Goal: Task Accomplishment & Management: Complete application form

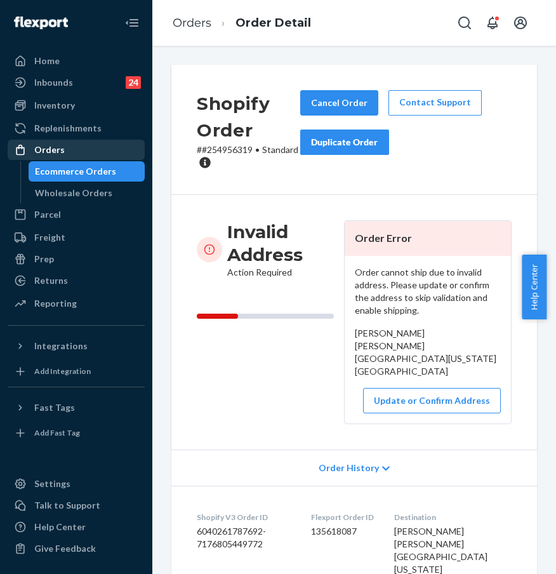
click at [71, 152] on div "Orders" at bounding box center [76, 150] width 135 height 18
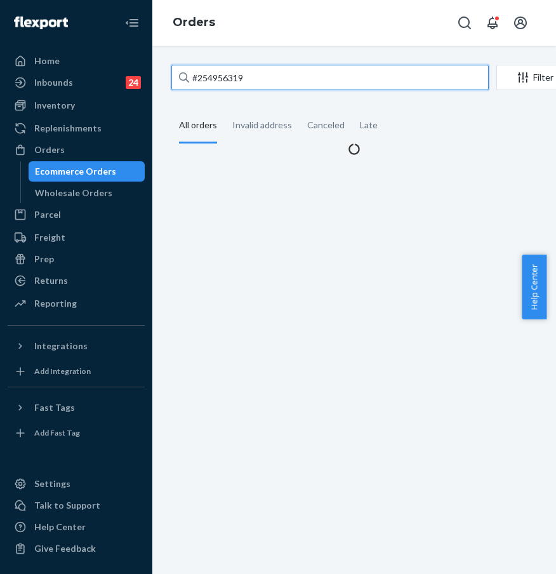
drag, startPoint x: 256, startPoint y: 88, endPoint x: 278, endPoint y: 81, distance: 22.7
click at [257, 88] on input "#254956319" at bounding box center [331, 77] width 318 height 25
drag, startPoint x: 288, startPoint y: 79, endPoint x: 189, endPoint y: 76, distance: 99.1
click at [191, 75] on input "#254956319" at bounding box center [331, 77] width 318 height 25
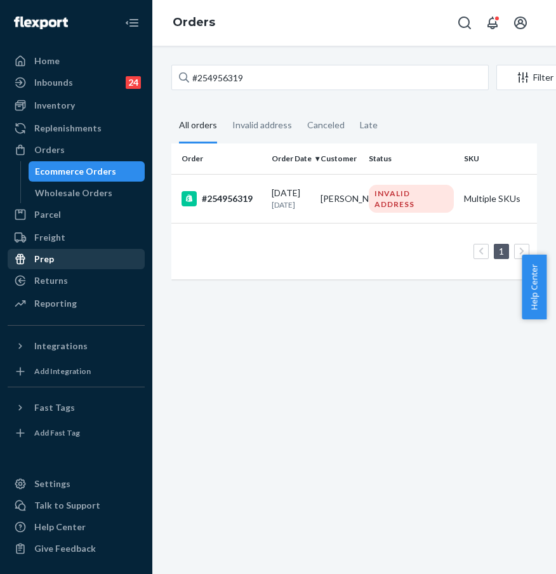
click at [71, 249] on link "Prep" at bounding box center [76, 259] width 137 height 20
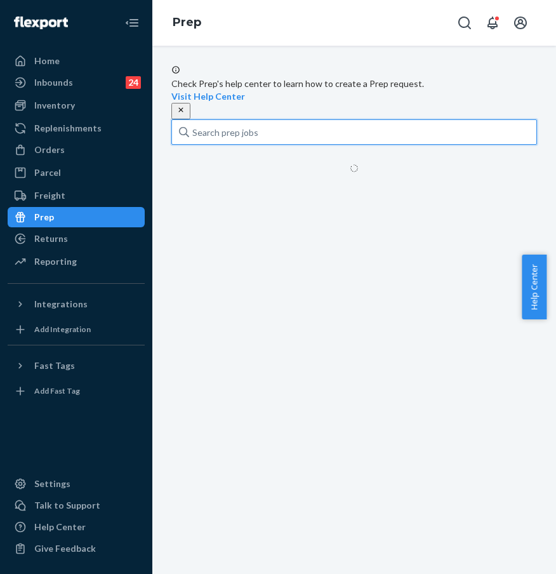
click at [242, 133] on input "text" at bounding box center [355, 131] width 366 height 25
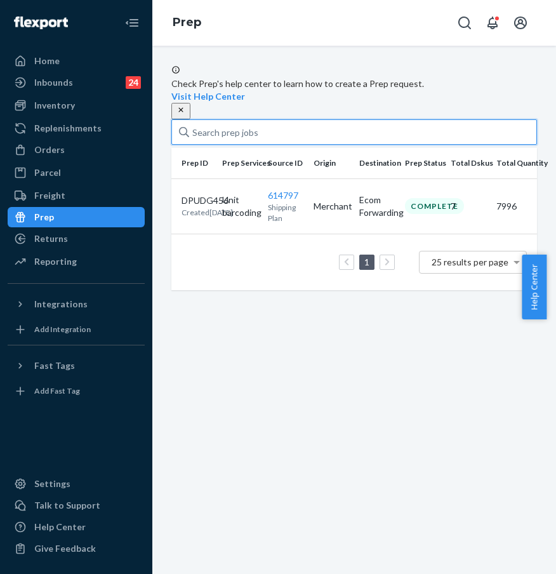
paste input "#255114629"
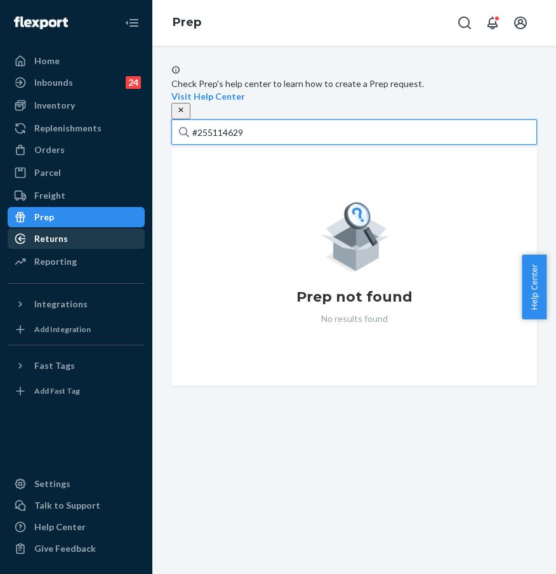
type input "#255114629"
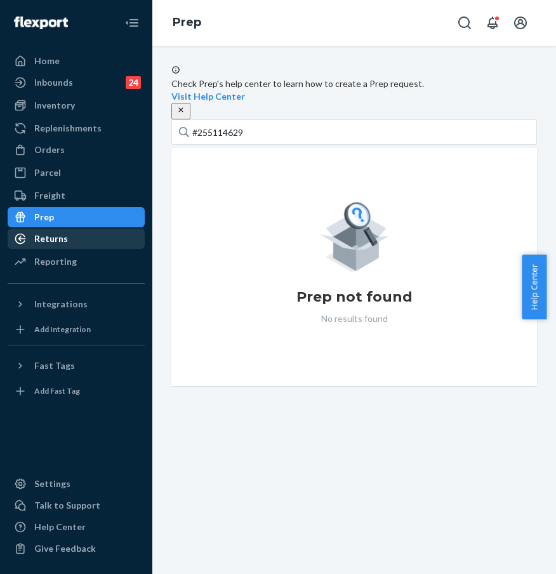
click at [88, 234] on div "Returns" at bounding box center [76, 239] width 135 height 18
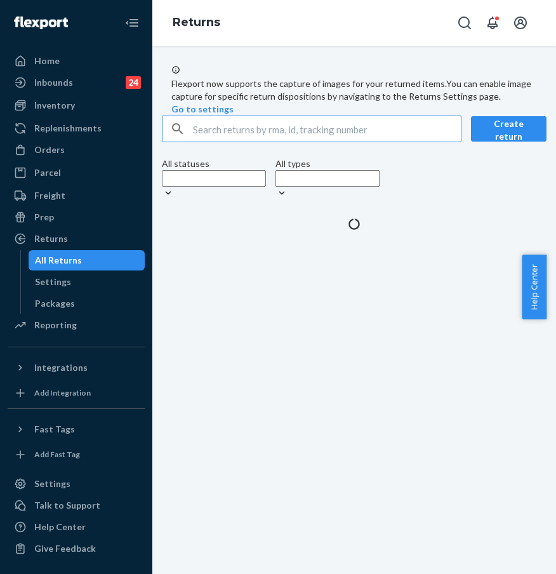
click at [241, 142] on input "text" at bounding box center [327, 128] width 268 height 25
type input "#255114629"
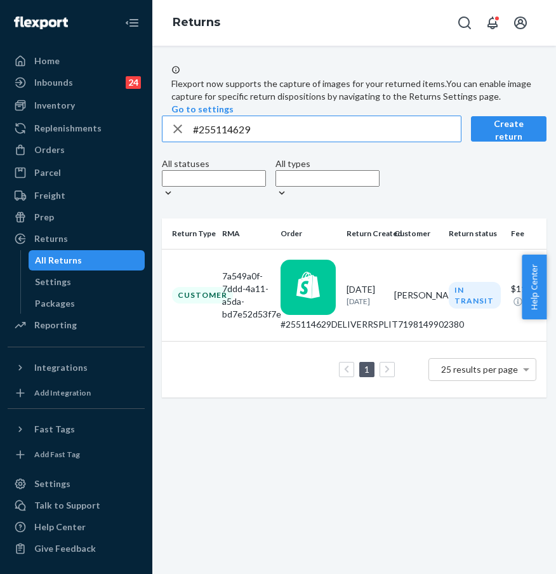
click at [233, 303] on div "Customer" at bounding box center [202, 295] width 61 height 16
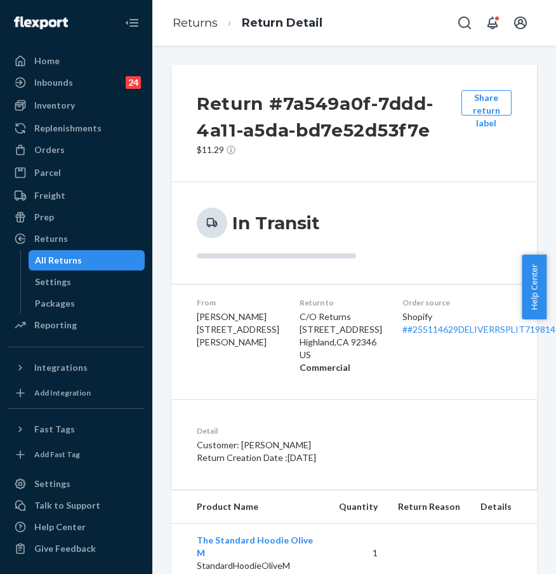
scroll to position [21, 0]
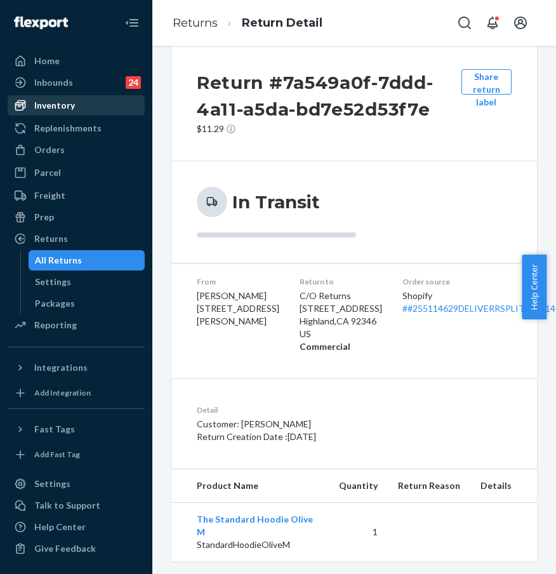
click at [67, 99] on div "Inventory" at bounding box center [54, 105] width 41 height 13
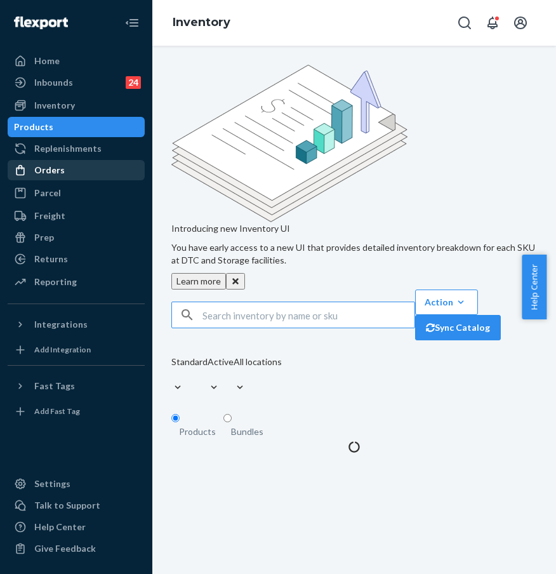
click at [78, 170] on div "Orders" at bounding box center [76, 170] width 135 height 18
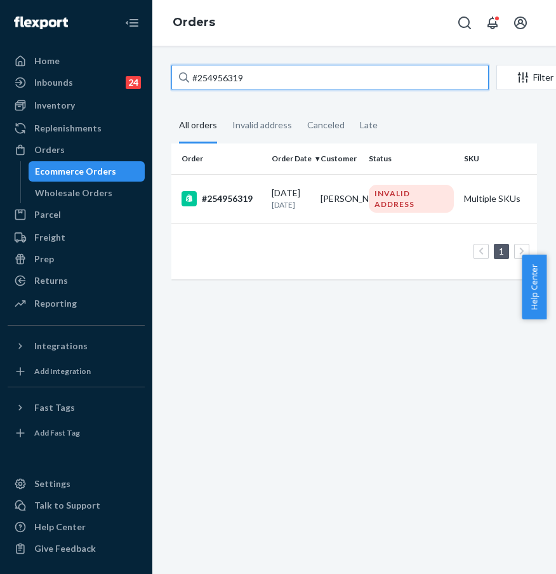
click at [278, 83] on input "#254956319" at bounding box center [331, 77] width 318 height 25
drag, startPoint x: 284, startPoint y: 82, endPoint x: 177, endPoint y: 72, distance: 107.8
click at [177, 72] on input "#254956319" at bounding box center [331, 77] width 318 height 25
paste input "511462"
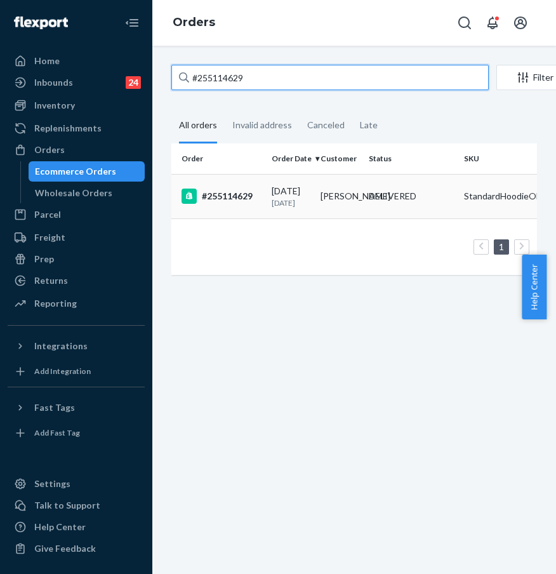
type input "#255114629"
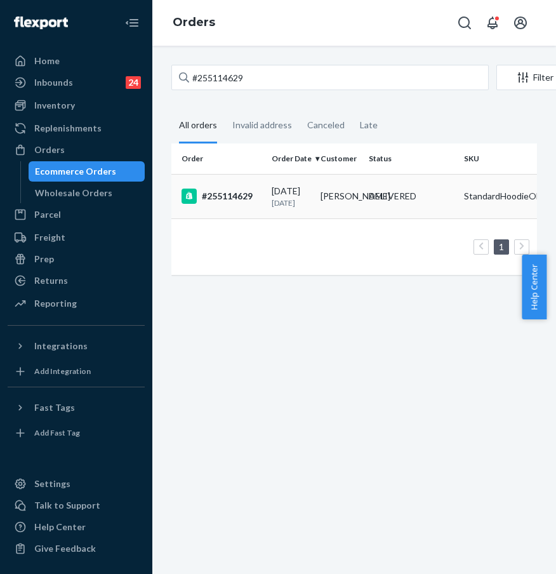
click at [227, 201] on div "#255114629" at bounding box center [222, 196] width 80 height 15
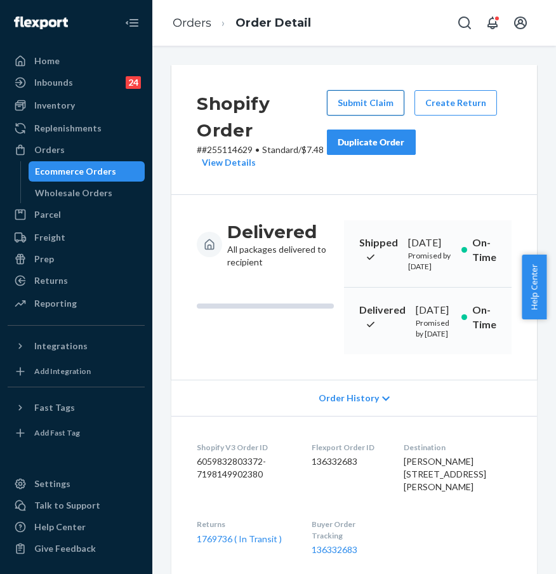
click at [362, 101] on button "Submit Claim" at bounding box center [365, 102] width 77 height 25
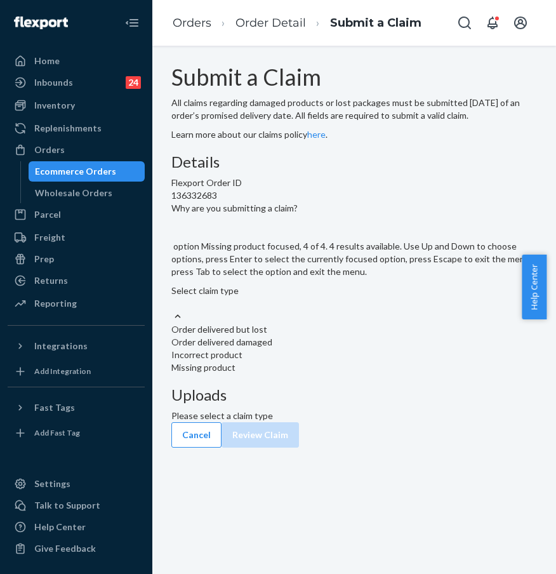
click at [274, 361] on div "Incorrect product" at bounding box center [355, 355] width 366 height 13
click at [173, 310] on input "Why are you submitting a claim? option Missing product focused, 4 of 4. 4 resul…" at bounding box center [172, 303] width 1 height 13
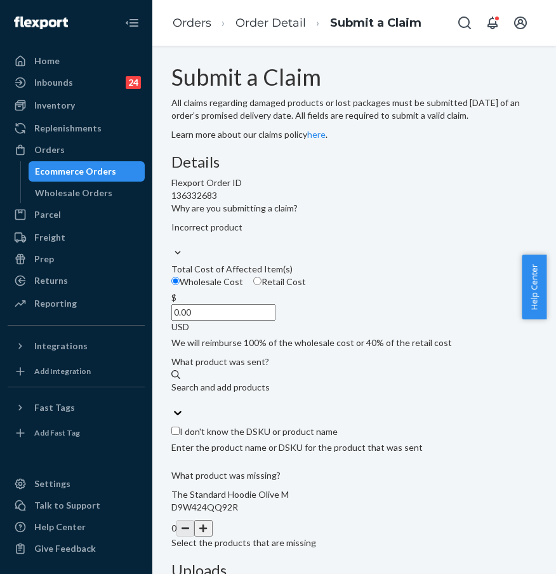
drag, startPoint x: 238, startPoint y: 414, endPoint x: 287, endPoint y: 408, distance: 49.2
click at [287, 334] on div "$ 0.00 USD" at bounding box center [355, 313] width 366 height 42
click at [276, 321] on input "0.00" at bounding box center [224, 312] width 104 height 17
click at [288, 334] on div "USD" at bounding box center [355, 327] width 366 height 13
click at [276, 321] on input "0.00" at bounding box center [224, 312] width 104 height 17
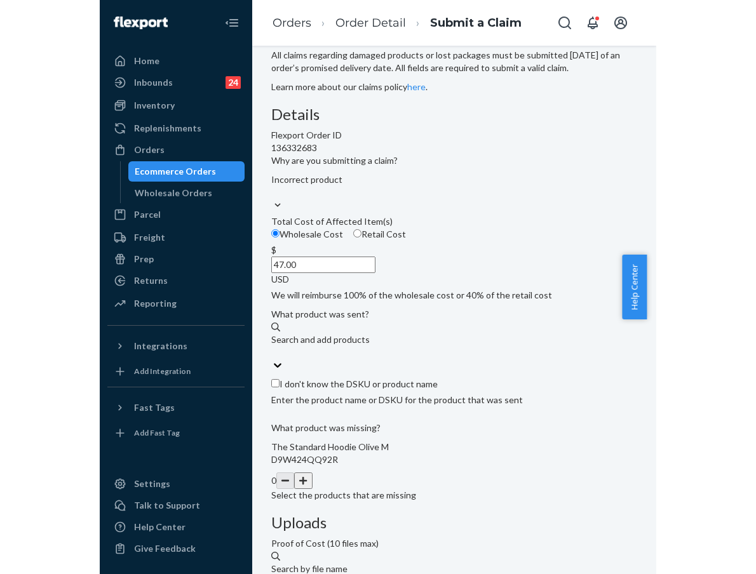
scroll to position [104, 0]
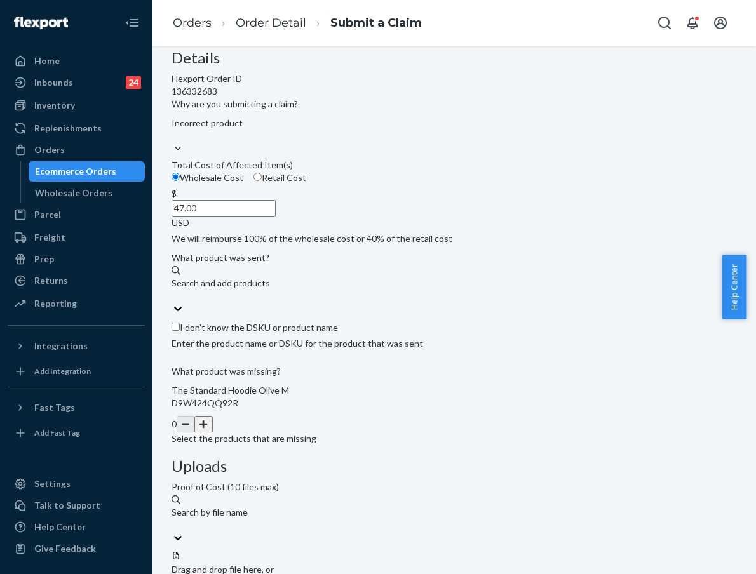
type input "47.00"
click at [222, 574] on span "Choose Files" at bounding box center [197, 582] width 51 height 11
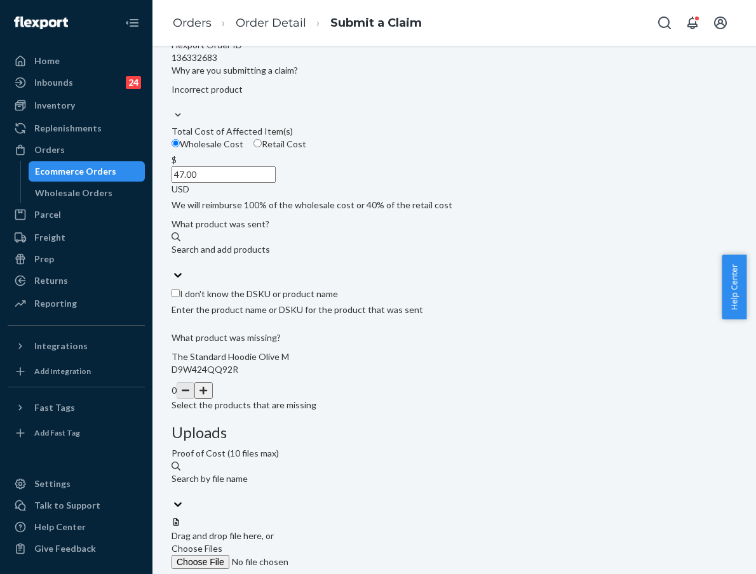
scroll to position [138, 0]
click at [212, 398] on button "button" at bounding box center [203, 390] width 18 height 17
click at [180, 297] on input "I don't know the DSKU or product name" at bounding box center [176, 292] width 8 height 8
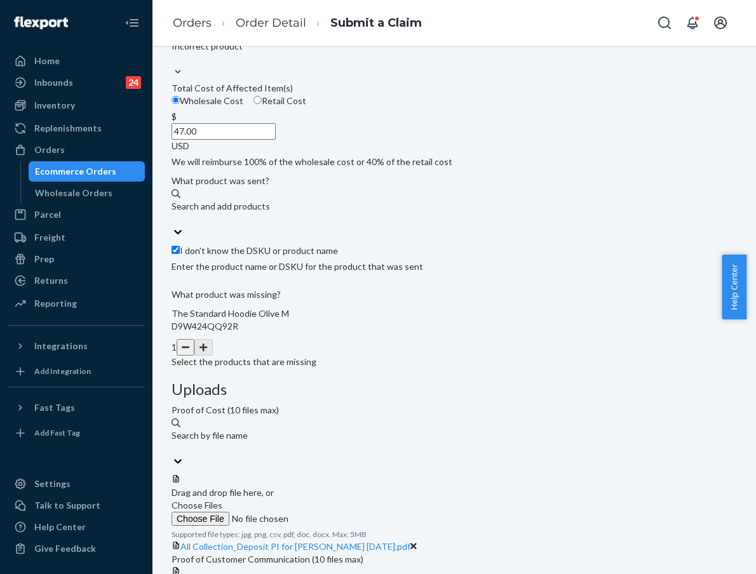
scroll to position [182, 0]
click at [180, 253] on input "I don't know the DSKU or product name" at bounding box center [176, 249] width 8 height 8
checkbox input "false"
click at [276, 212] on div "Search and add products" at bounding box center [454, 205] width 565 height 13
click at [173, 225] on input "Search and add products" at bounding box center [172, 218] width 1 height 13
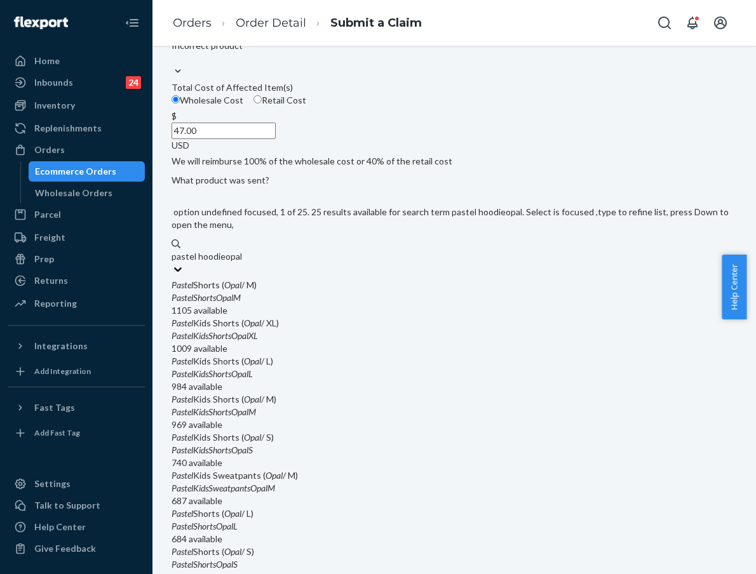
type input "pastel hoodie opal"
click at [303, 419] on div "PastelHoodieOpalM" at bounding box center [454, 412] width 565 height 13
click at [243, 263] on input "pastel hoodie opal" at bounding box center [208, 256] width 72 height 13
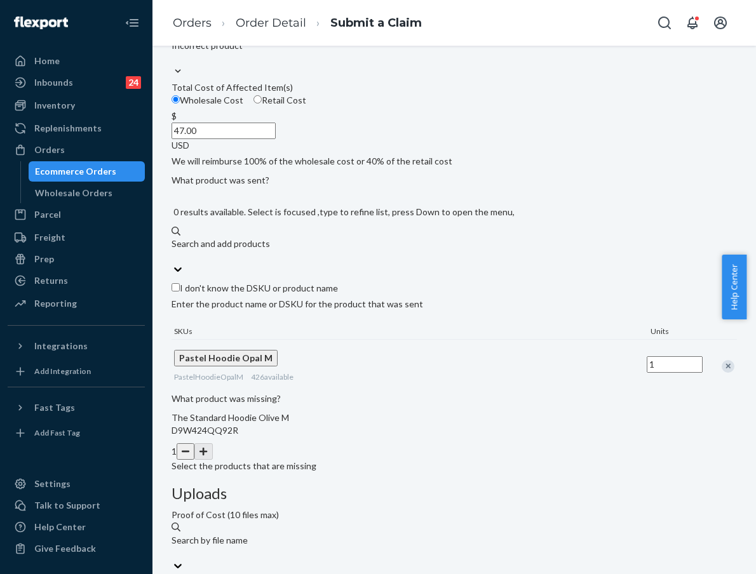
scroll to position [201, 0]
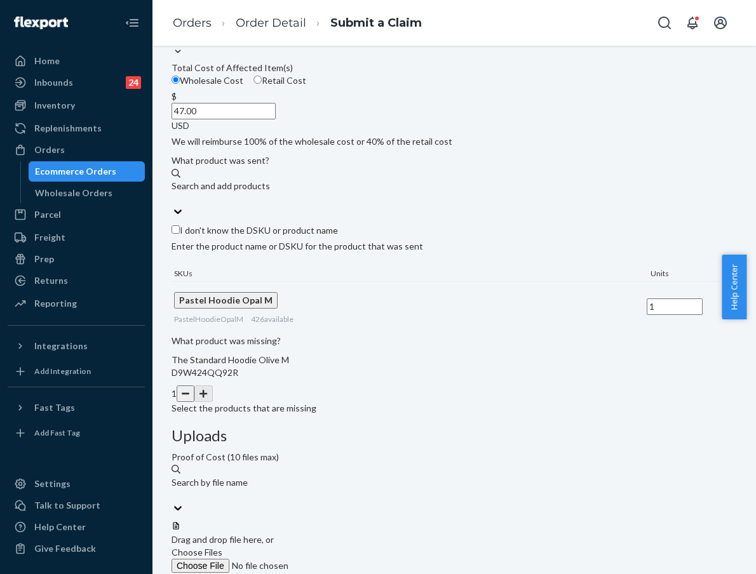
click at [532, 486] on div "Uploads Proof of Cost (10 files max) Search by file name Drag and drop file her…" at bounding box center [454, 560] width 565 height 264
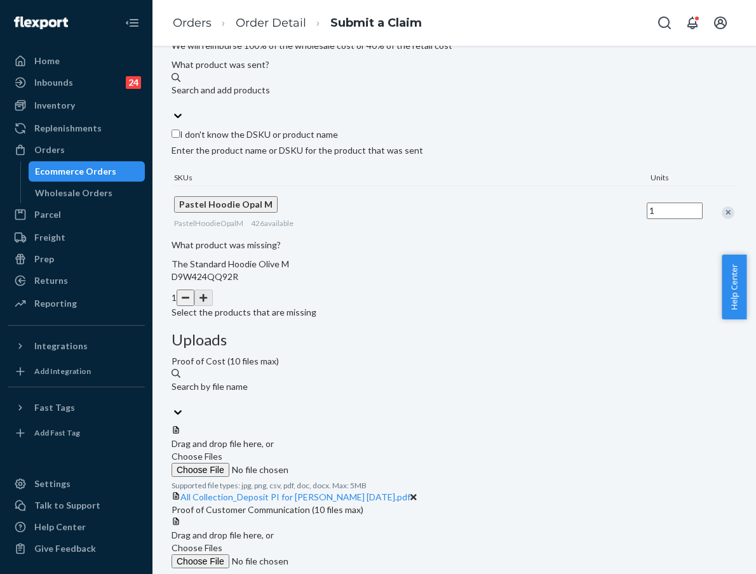
scroll to position [298, 0]
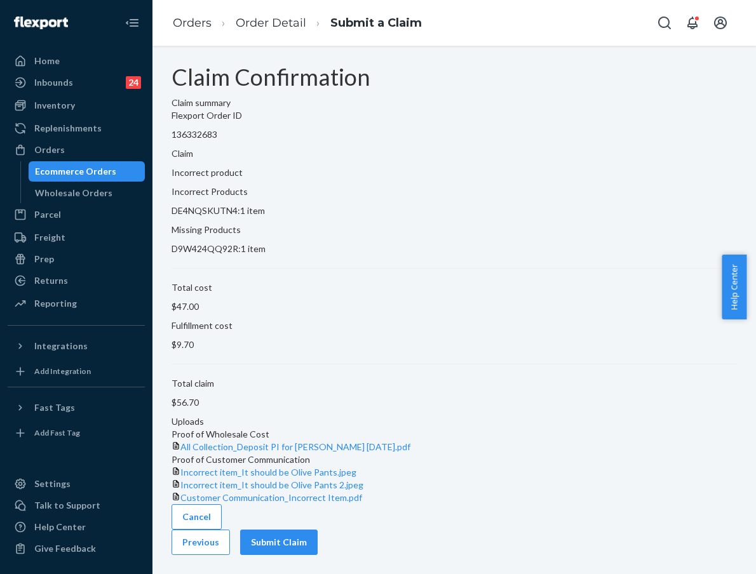
scroll to position [32, 0]
click at [318, 549] on button "Submit Claim" at bounding box center [278, 542] width 77 height 25
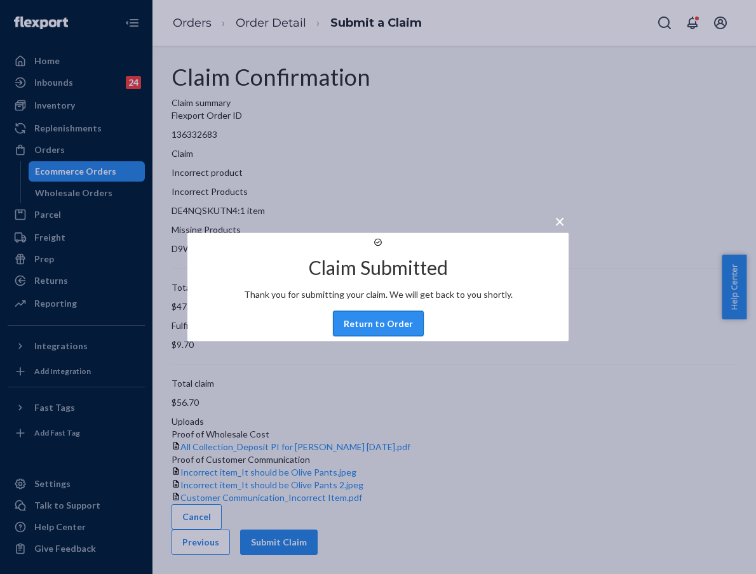
click at [395, 337] on button "Return to Order" at bounding box center [378, 323] width 91 height 25
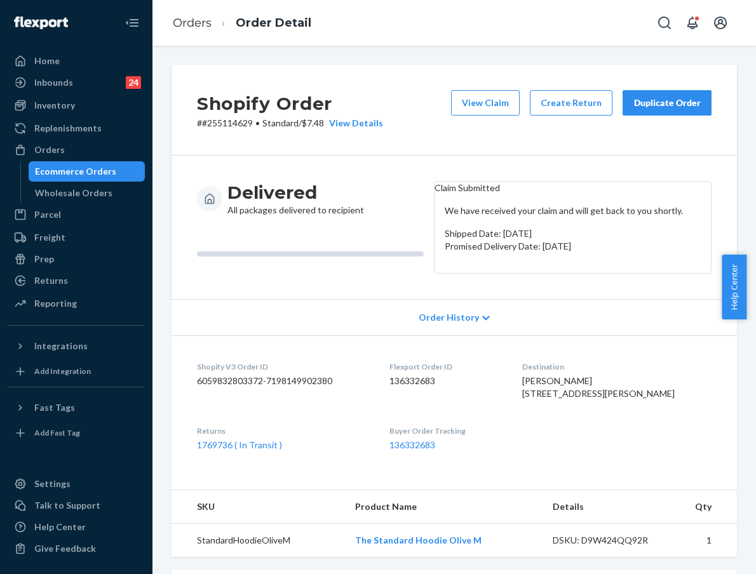
click at [556, 104] on div "Duplicate Order" at bounding box center [666, 103] width 67 height 13
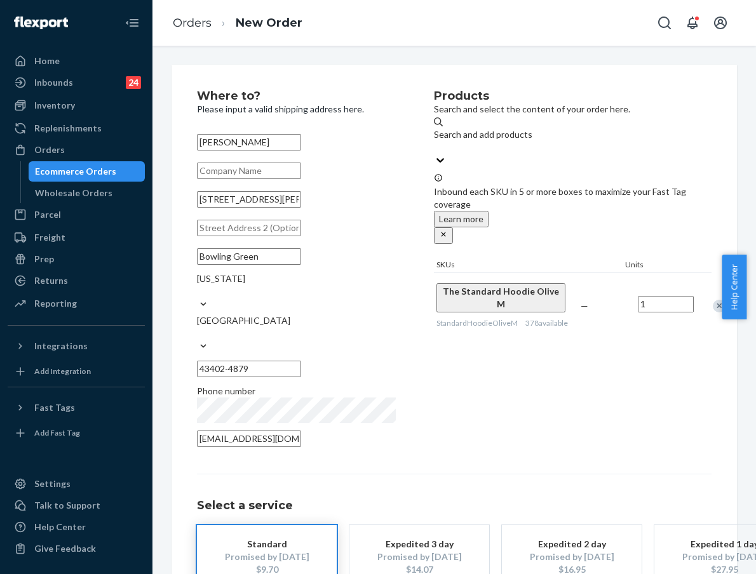
click at [556, 391] on div "Products Search and select the content of your order here. Search and add produ…" at bounding box center [573, 272] width 278 height 365
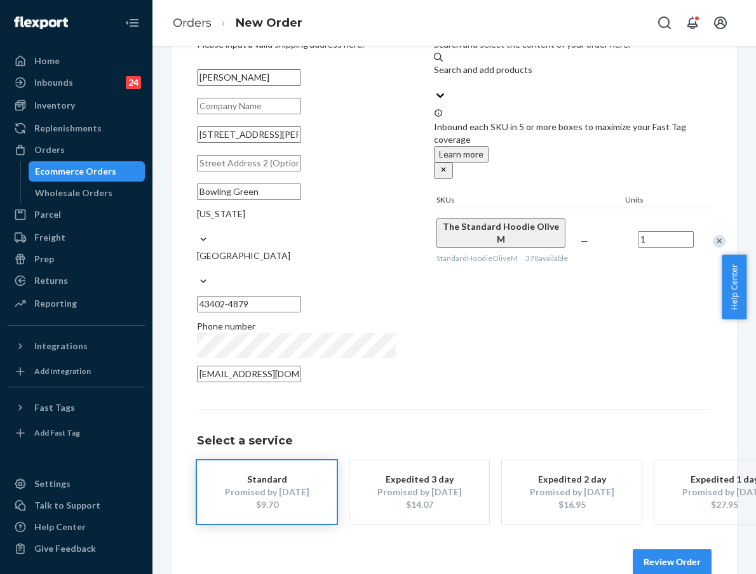
scroll to position [77, 0]
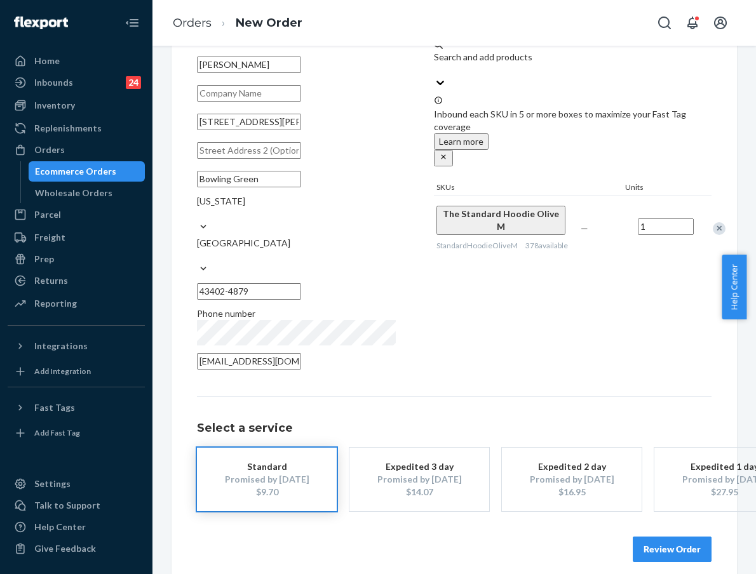
click at [556, 537] on button "Review Order" at bounding box center [672, 549] width 79 height 25
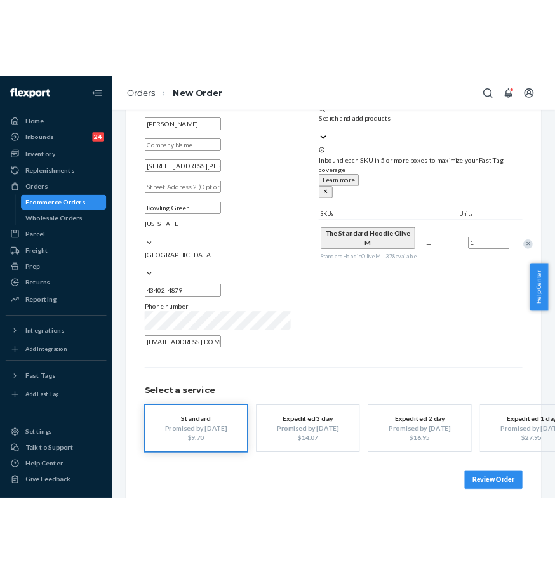
scroll to position [0, 0]
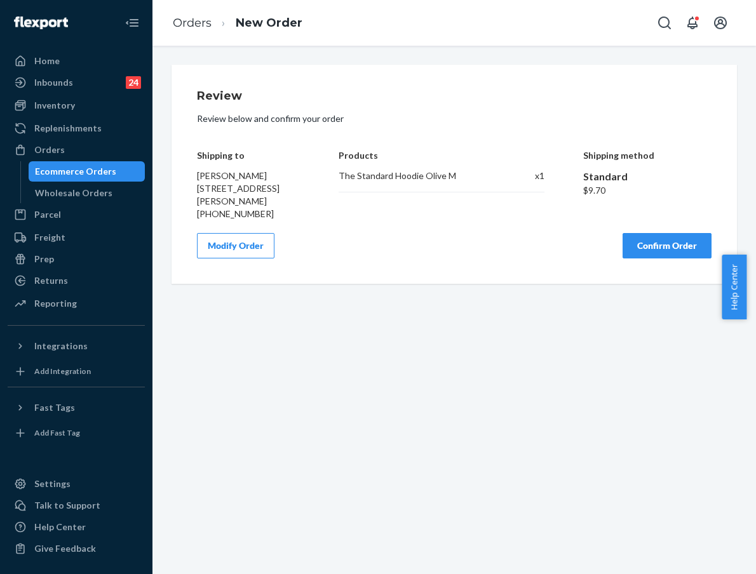
click at [556, 259] on button "Confirm Order" at bounding box center [667, 245] width 89 height 25
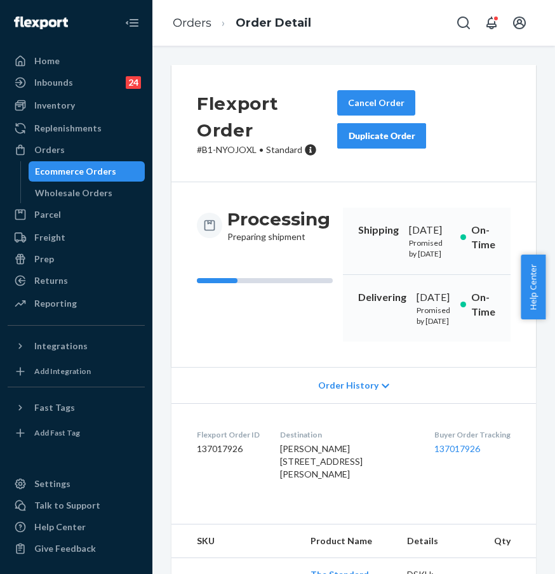
scroll to position [109, 0]
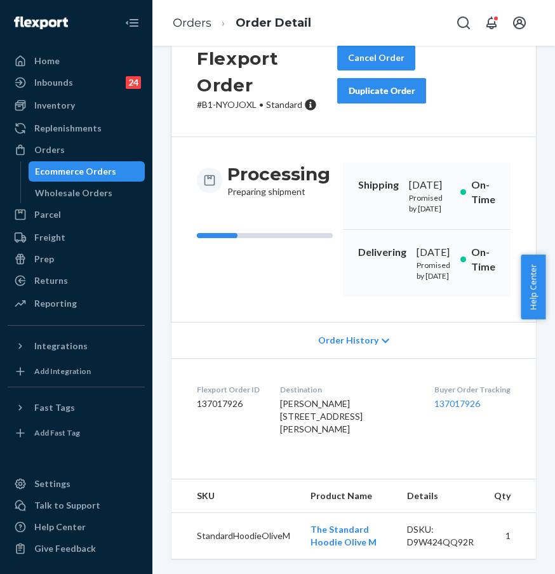
drag, startPoint x: 442, startPoint y: 445, endPoint x: 441, endPoint y: 438, distance: 7.0
click at [443, 445] on dl "Flexport Order ID 137017926 Destination [PERSON_NAME] [STREET_ADDRESS][PERSON_N…" at bounding box center [354, 412] width 365 height 108
drag, startPoint x: 420, startPoint y: 392, endPoint x: 492, endPoint y: 394, distance: 72.5
click at [492, 394] on dl "Flexport Order ID 137017926 Destination [PERSON_NAME] [STREET_ADDRESS][PERSON_N…" at bounding box center [354, 412] width 365 height 108
copy link "137017926"
